Goal: Task Accomplishment & Management: Manage account settings

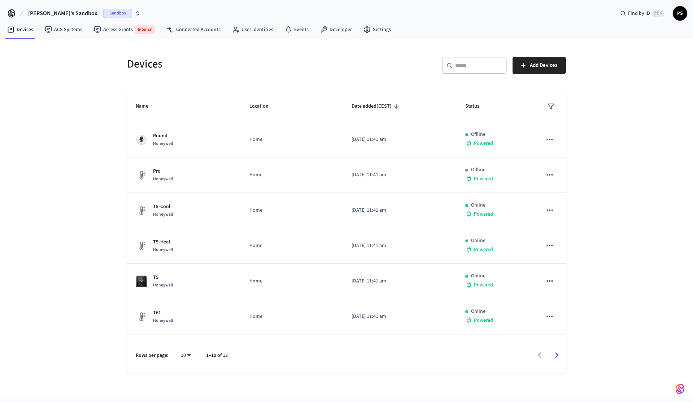
click at [60, 14] on span "Paweł's Sandbox" at bounding box center [62, 13] width 69 height 9
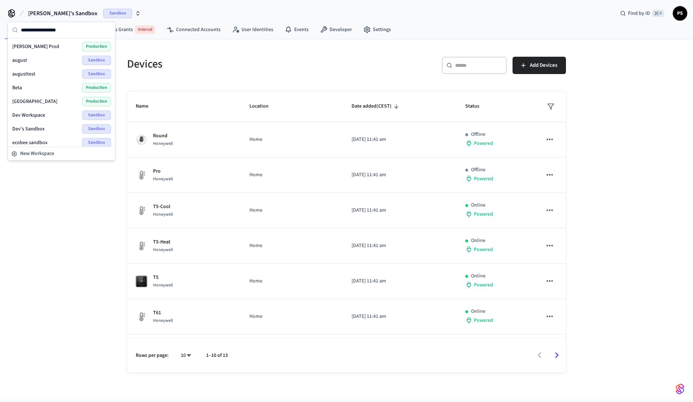
click at [60, 14] on span "Paweł's Sandbox" at bounding box center [62, 13] width 69 height 9
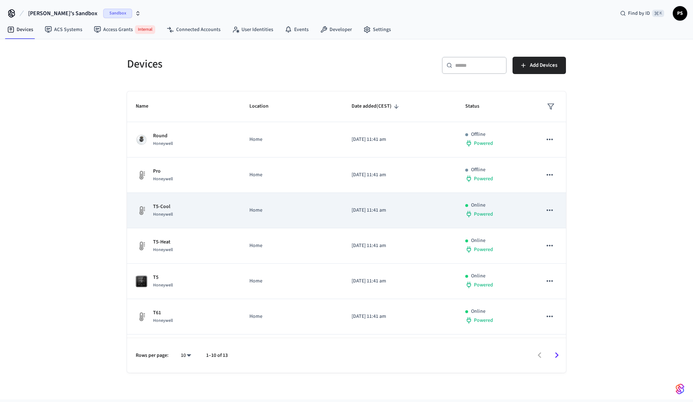
click at [200, 212] on div "T5-Cool Honeywell" at bounding box center [184, 210] width 96 height 15
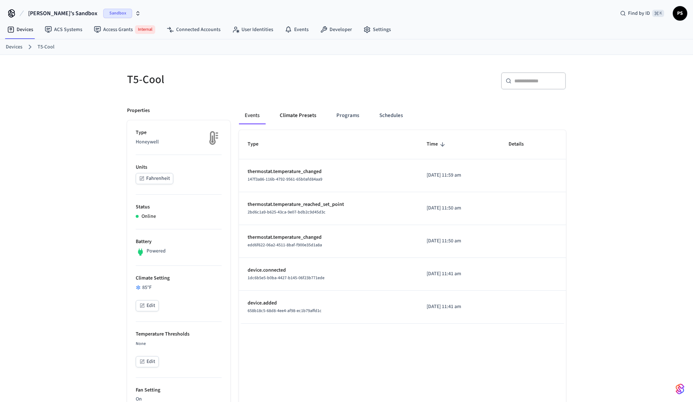
click at [301, 121] on button "Climate Presets" at bounding box center [298, 115] width 48 height 17
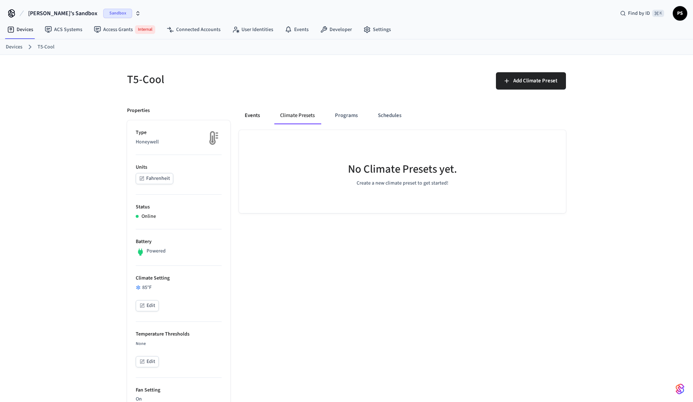
click at [241, 122] on button "Events" at bounding box center [252, 115] width 27 height 17
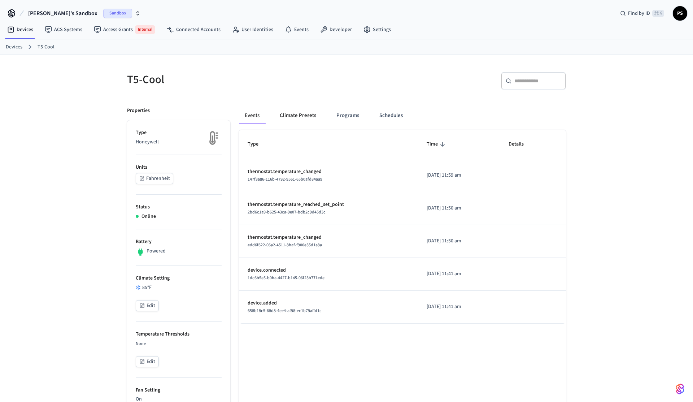
click at [293, 114] on button "Climate Presets" at bounding box center [298, 115] width 48 height 17
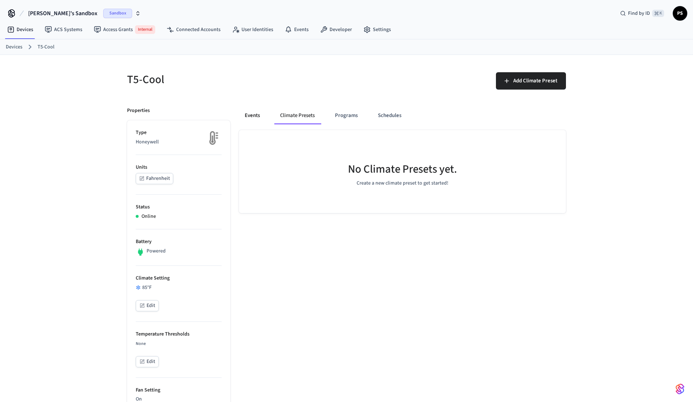
click at [252, 118] on button "Events" at bounding box center [252, 115] width 27 height 17
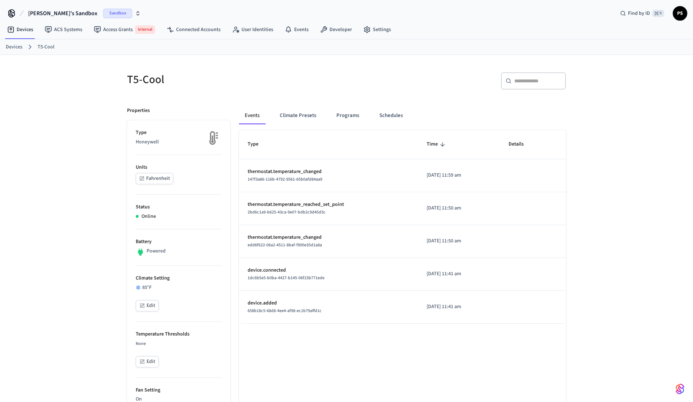
click at [96, 133] on div "T5-Cool ​ ​ Properties Type Honeywell Units Fahrenheit Status Online Battery Po…" at bounding box center [346, 392] width 693 height 674
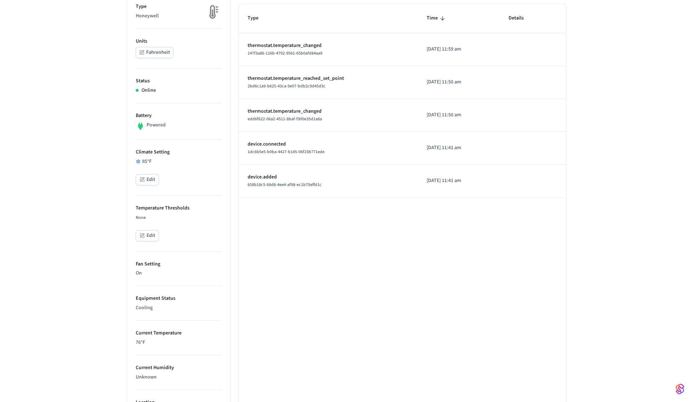
scroll to position [342, 0]
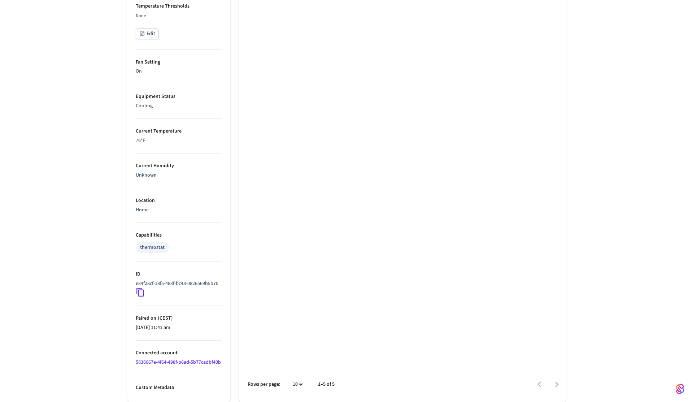
click at [141, 287] on icon at bounding box center [140, 291] width 9 height 9
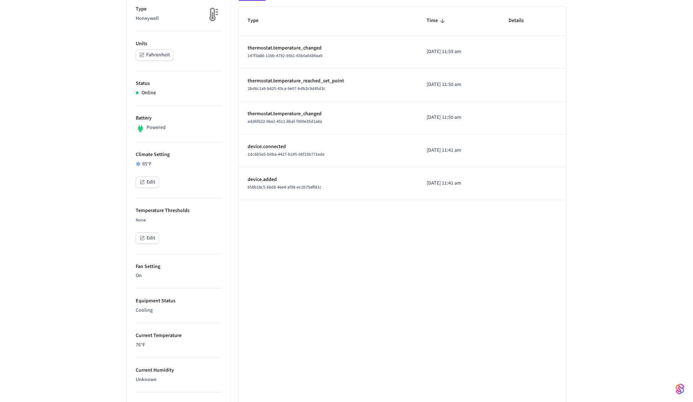
scroll to position [0, 0]
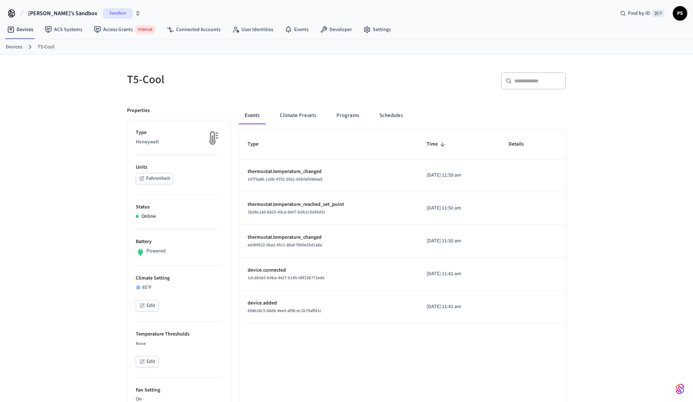
click at [58, 15] on span "Paweł's Sandbox" at bounding box center [62, 13] width 69 height 9
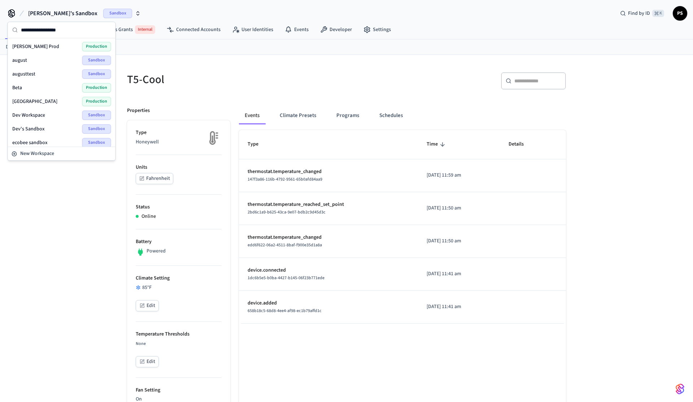
click at [58, 15] on span "Paweł's Sandbox" at bounding box center [62, 13] width 69 height 9
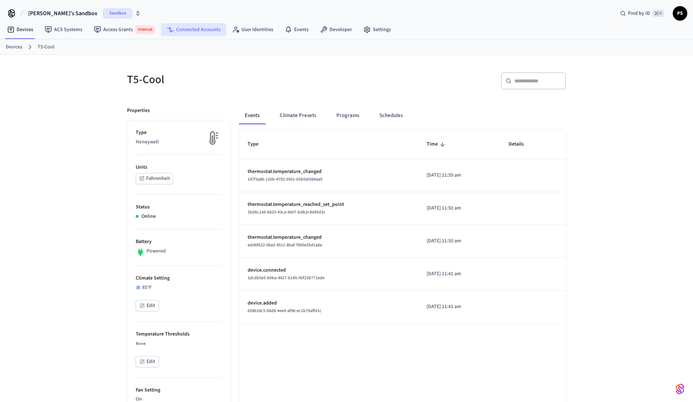
click at [204, 31] on link "Connected Accounts" at bounding box center [193, 29] width 65 height 13
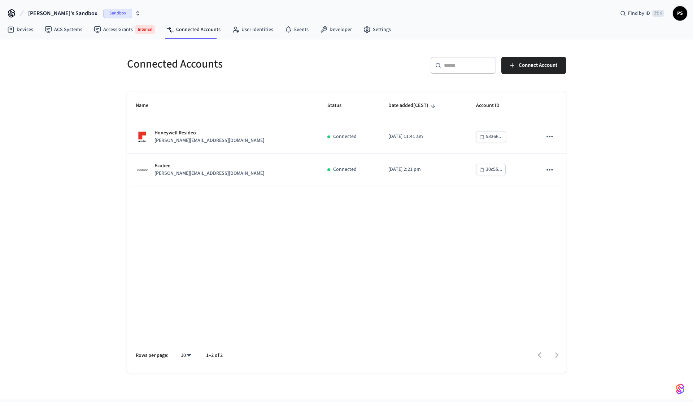
click at [91, 130] on div "Connected Accounts ​ ​ Connect Account Name Status Date added (CEST) Account ID…" at bounding box center [346, 219] width 693 height 360
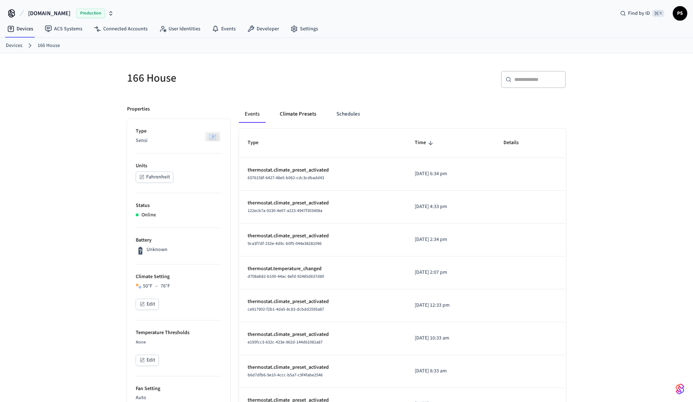
click at [301, 114] on button "Climate Presets" at bounding box center [298, 113] width 48 height 17
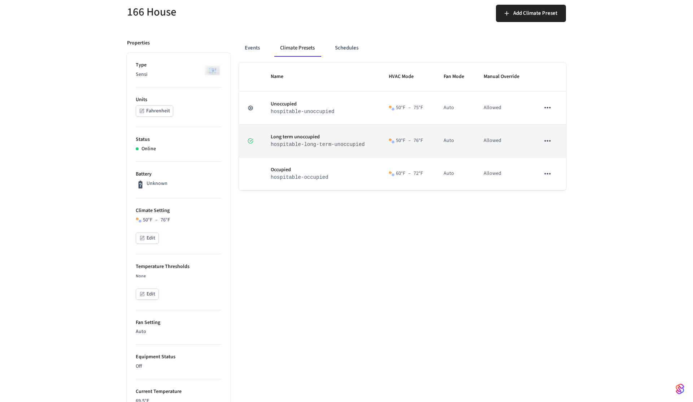
scroll to position [67, 0]
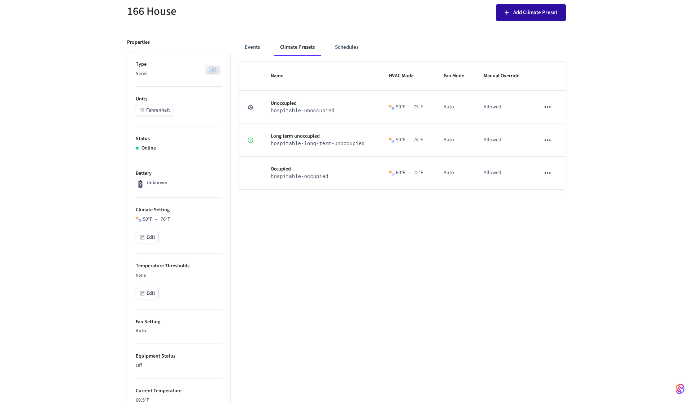
click at [526, 14] on span "Add Climate Preset" at bounding box center [535, 12] width 44 height 9
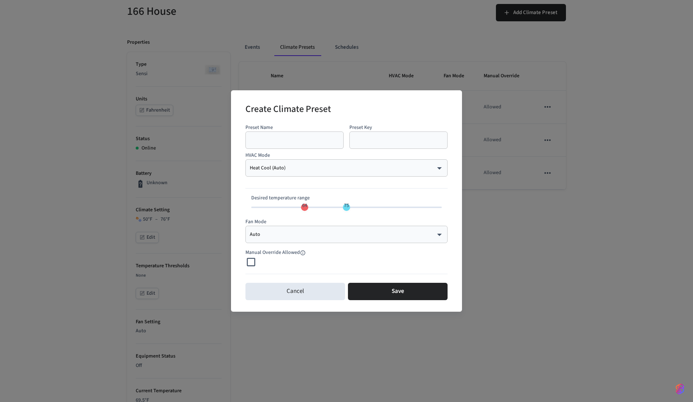
click at [294, 139] on input "text" at bounding box center [294, 139] width 89 height 7
type input "*"
type input "**"
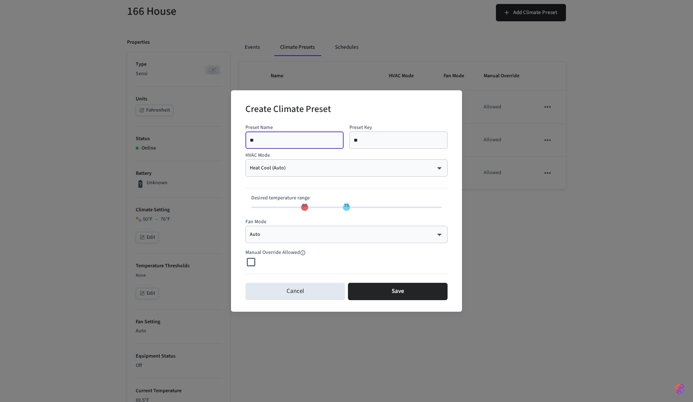
type input "***"
type input "****"
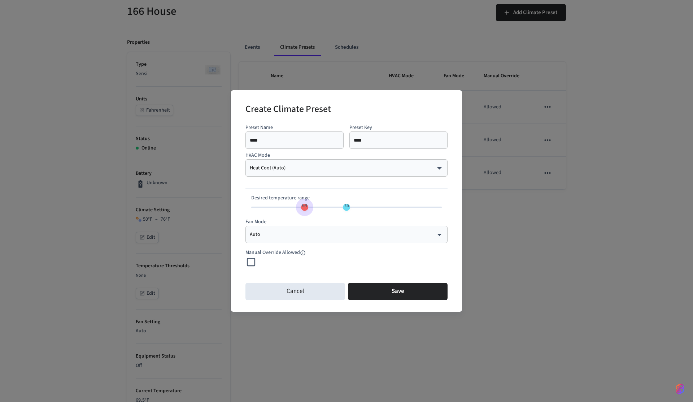
type input "**"
drag, startPoint x: 304, startPoint y: 210, endPoint x: 223, endPoint y: 211, distance: 81.5
click at [223, 211] on div "Create Climate Preset Preset Name **** ​ Preset Key **** ​ HVAC Mode Heat Cool …" at bounding box center [346, 201] width 693 height 402
type input "**"
click at [350, 209] on span "76" at bounding box center [350, 205] width 14 height 10
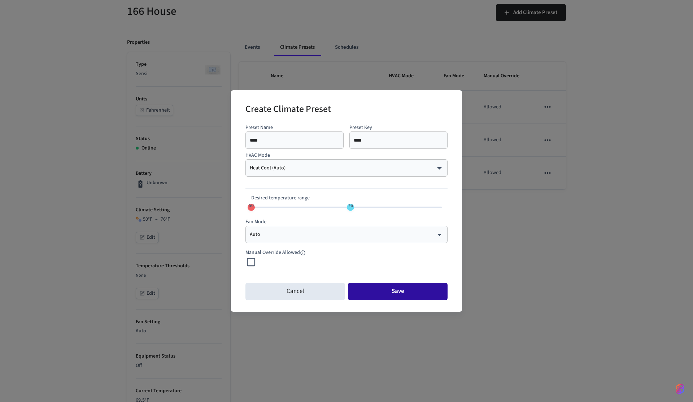
click at [428, 291] on button "Save" at bounding box center [398, 290] width 100 height 17
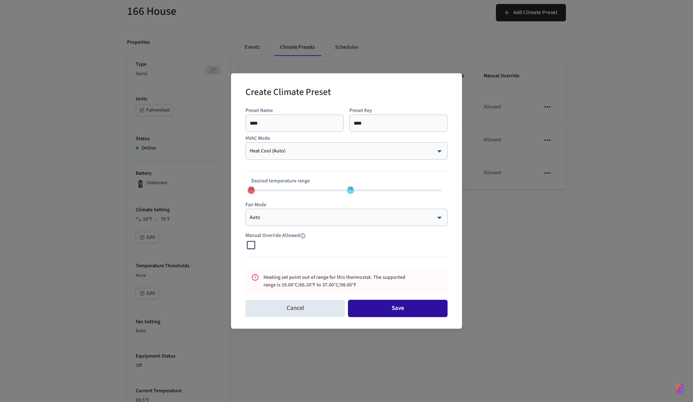
click at [399, 313] on button "Save" at bounding box center [398, 307] width 100 height 17
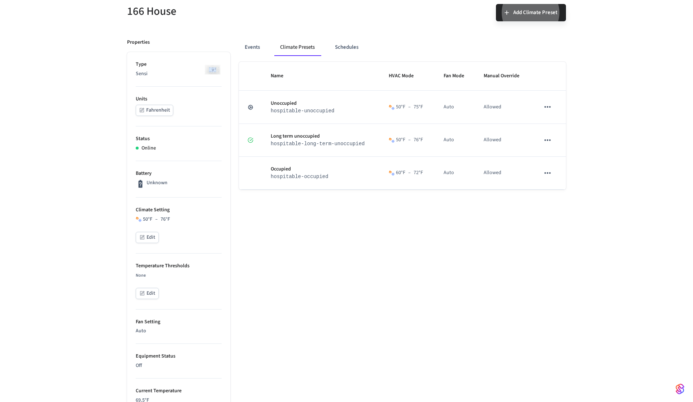
click at [333, 281] on div "Name HVAC Mode Fan Mode Manual Override Unoccupied hospitable-unoccupied 50 °F …" at bounding box center [402, 365] width 327 height 606
click at [78, 126] on div "166 House Add Climate Preset Properties Type Sensi Units Fahrenheit Status Onli…" at bounding box center [346, 327] width 693 height 681
click at [254, 52] on button "Events" at bounding box center [252, 47] width 27 height 17
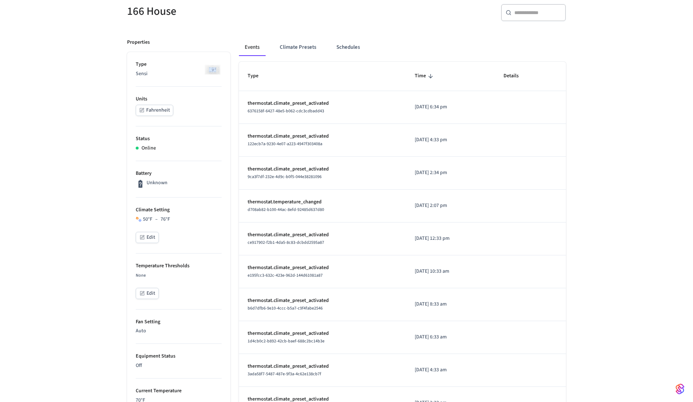
click at [65, 128] on div "166 House ​ ​ Properties Type Sensi Units Fahrenheit Status Online Battery Unkn…" at bounding box center [346, 327] width 693 height 681
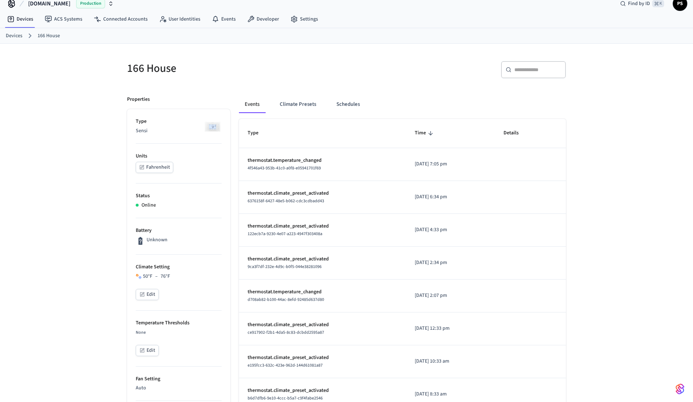
scroll to position [333, 0]
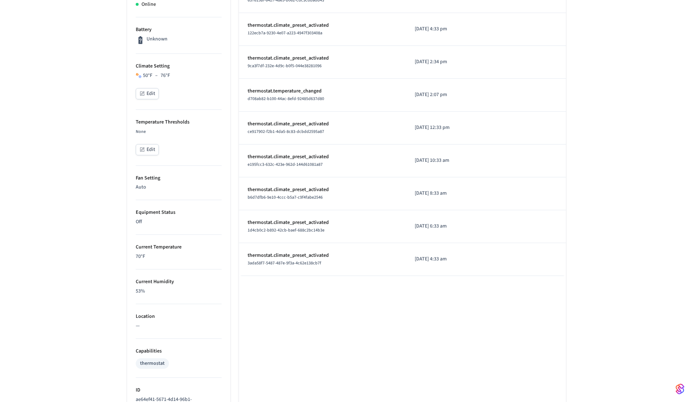
scroll to position [333, 0]
